Goal: Task Accomplishment & Management: Complete application form

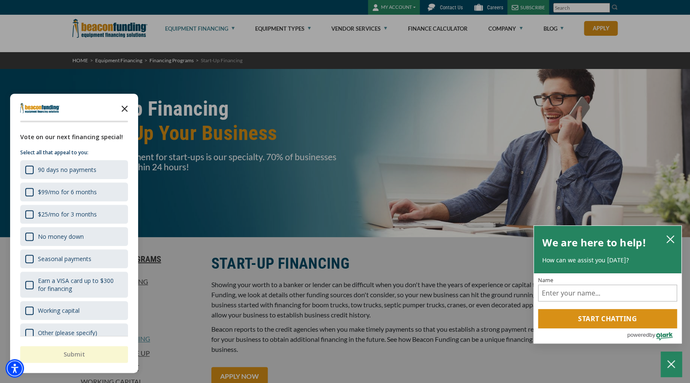
click at [133, 104] on icon "Close the survey" at bounding box center [124, 108] width 17 height 17
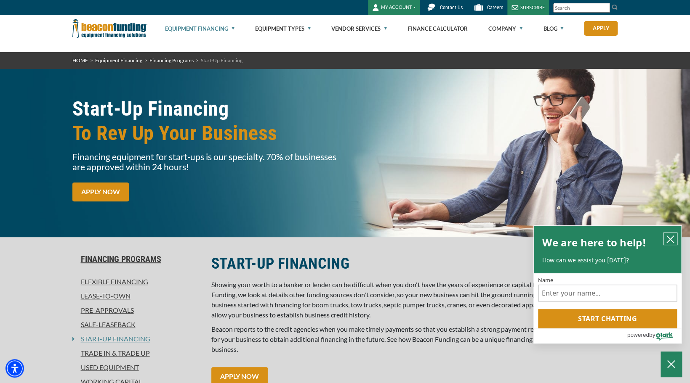
click at [666, 239] on icon "close chatbox" at bounding box center [670, 239] width 8 height 8
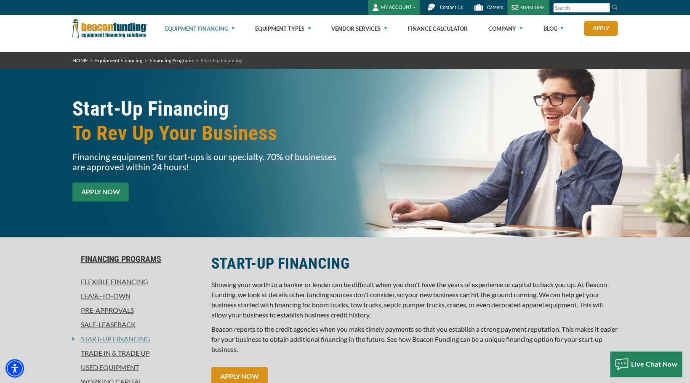
click at [92, 190] on link "APPLY NOW" at bounding box center [100, 192] width 56 height 19
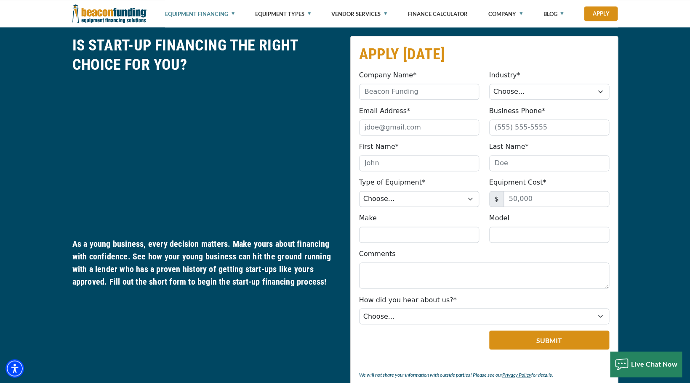
scroll to position [400, 0]
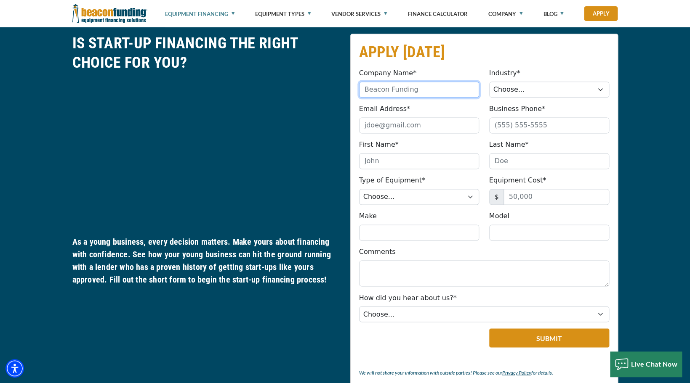
click at [411, 96] on input "Company Name*" at bounding box center [419, 90] width 120 height 16
type input "JP CLEAN SOLUTIONS LLC"
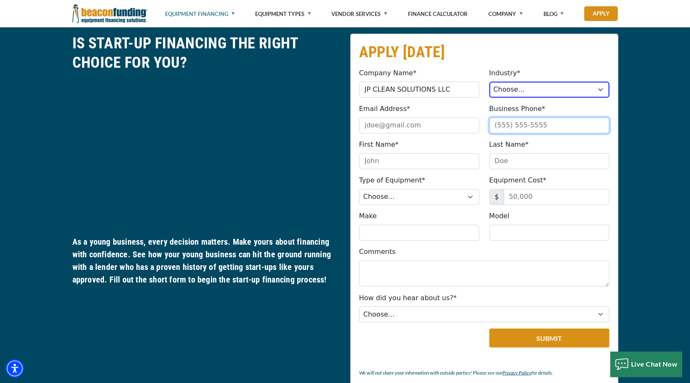
click at [532, 118] on input "Business Phone*" at bounding box center [549, 125] width 120 height 16
type input "[PHONE_NUMBER]"
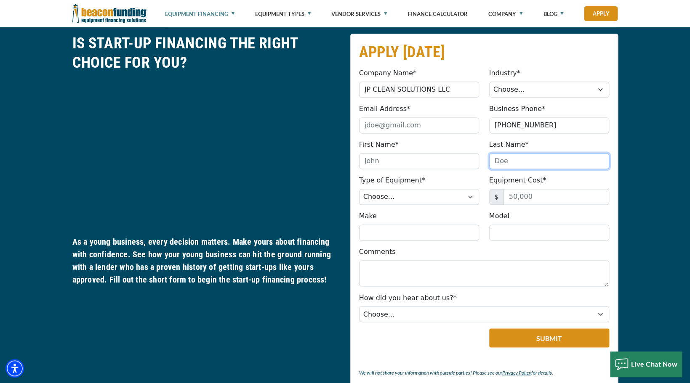
click at [543, 161] on input "Last Name*" at bounding box center [549, 161] width 120 height 16
type input "[PERSON_NAME]"
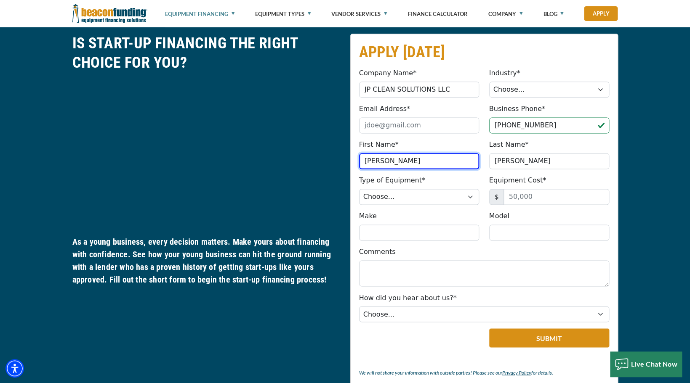
type input "[PERSON_NAME]"
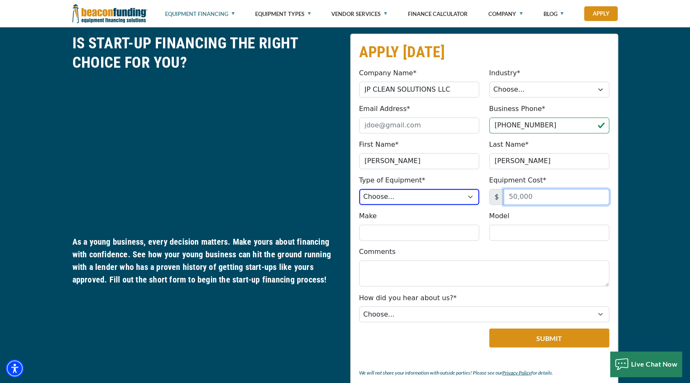
click at [545, 204] on input "Equipment Cost*" at bounding box center [556, 197] width 106 height 16
type input "75,000"
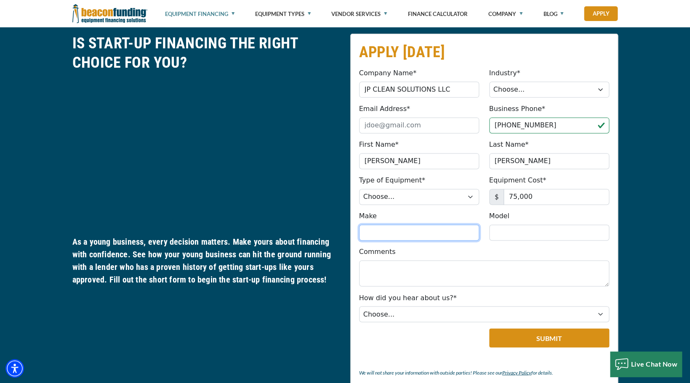
click at [436, 228] on input "Make" at bounding box center [419, 233] width 120 height 16
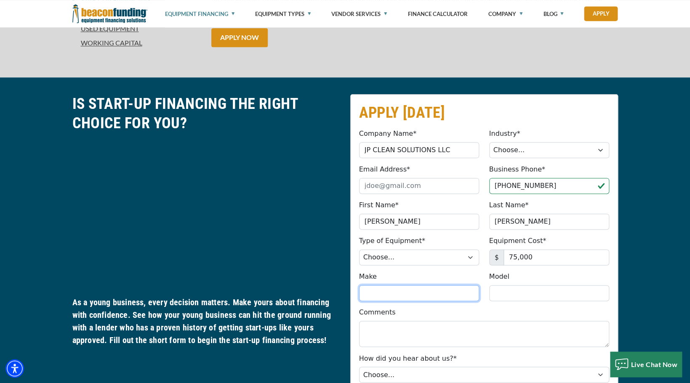
scroll to position [377, 0]
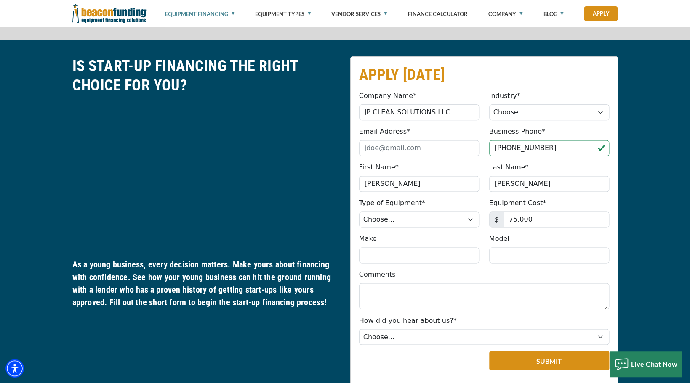
click at [475, 229] on fieldset "APPLY [DATE] Company Name* JP CLEAN SOLUTIONS LLC Please provide a valid compan…" at bounding box center [484, 242] width 268 height 372
click at [359, 212] on select "Choose... Backhoe Boom/Bucket Truck Chipper Commercial Mower Crane DTG/DTF Prin…" at bounding box center [419, 220] width 120 height 16
